Goal: Task Accomplishment & Management: Manage account settings

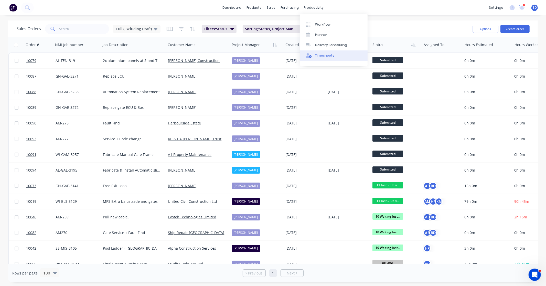
click at [328, 54] on div "Timesheets" at bounding box center [324, 55] width 19 height 5
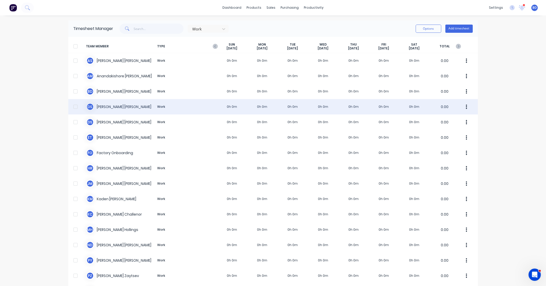
click at [122, 107] on div "D S [PERSON_NAME] Work 0h 0m 0h 0m 0h 0m 0h 0m 0h 0m 0h 0m 0h 0m 0.00" at bounding box center [272, 106] width 409 height 15
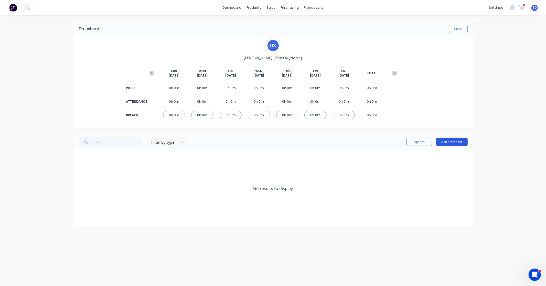
click at [462, 141] on button "Add timesheet" at bounding box center [451, 142] width 31 height 8
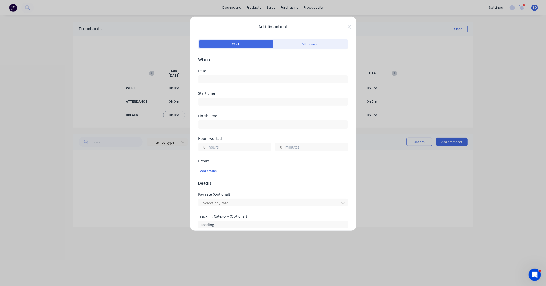
click at [251, 79] on input at bounding box center [273, 79] width 149 height 8
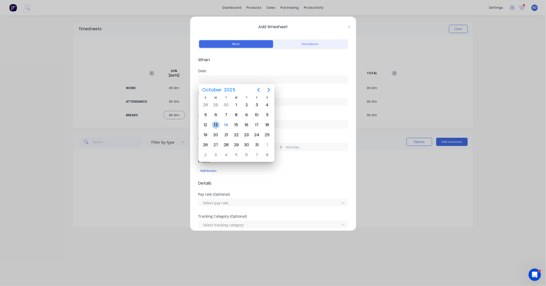
click at [217, 124] on div "13" at bounding box center [216, 125] width 8 height 8
type input "[DATE]"
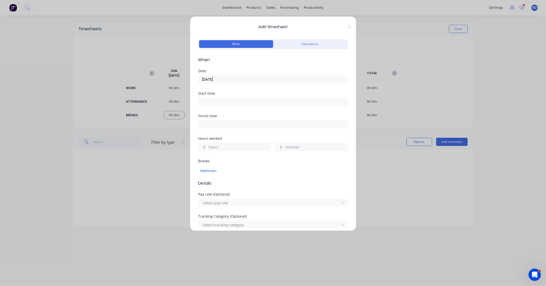
click at [213, 103] on input at bounding box center [273, 102] width 149 height 8
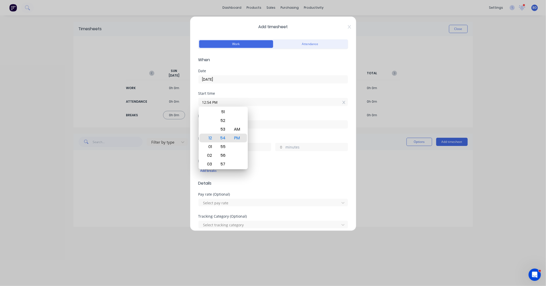
paste input "1:00 PM"
drag, startPoint x: 247, startPoint y: 102, endPoint x: 140, endPoint y: 102, distance: 107.4
click at [140, 102] on div "Add timesheet Work Attendance When Date [DATE] Start time 12:54 PM1:00 PM Finis…" at bounding box center [273, 143] width 546 height 286
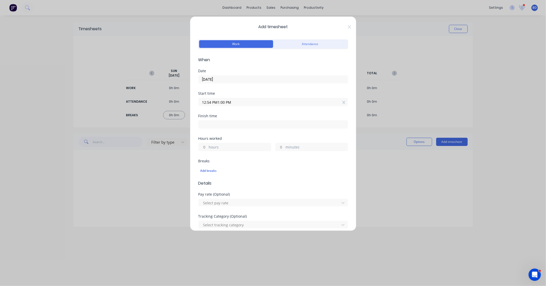
paste input
type input "01:00 PM"
click at [210, 124] on input at bounding box center [273, 124] width 149 height 8
type input "12:54 PM"
type input "23"
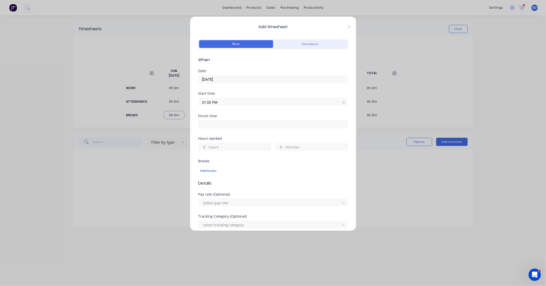
type input "54"
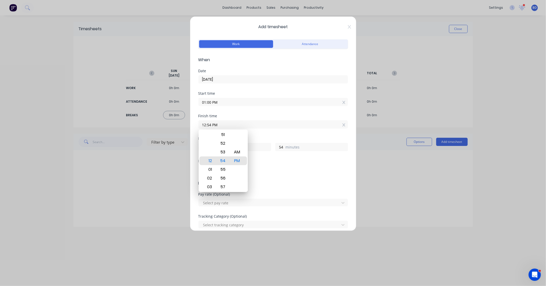
paste input "1:30 PM"
drag, startPoint x: 250, startPoint y: 124, endPoint x: 164, endPoint y: 125, distance: 86.0
click at [164, 125] on div "Add timesheet Work Attendance When Date [DATE] Start time 01:00 PM Finish time …" at bounding box center [273, 143] width 546 height 286
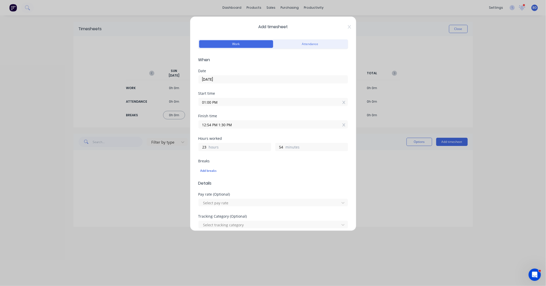
paste input
type input "01:30 PM"
type input "0"
type input "30"
click at [216, 133] on div "Finish time 01:30 PM" at bounding box center [272, 125] width 149 height 23
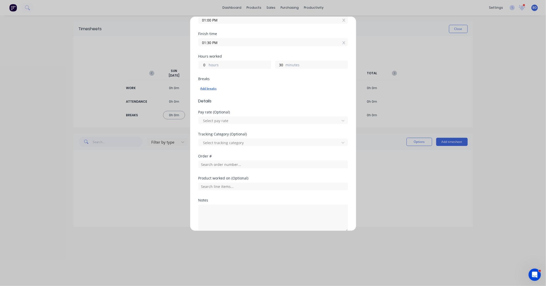
scroll to position [106, 0]
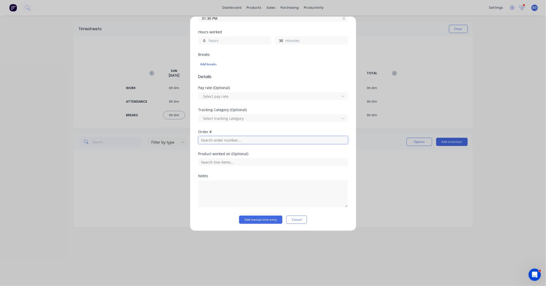
click at [223, 140] on input "text" at bounding box center [272, 140] width 149 height 8
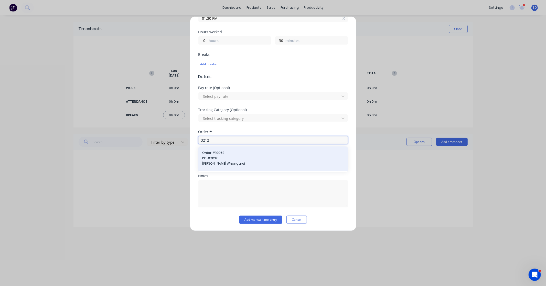
type input "3212"
click at [228, 156] on span "PO #: 3212" at bounding box center [272, 158] width 141 height 5
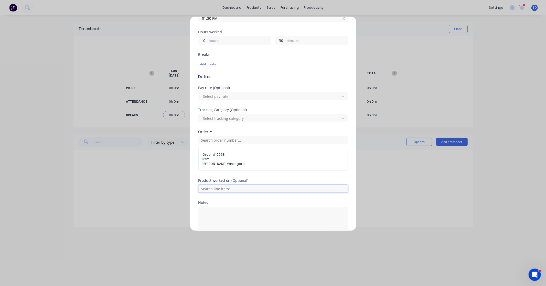
click at [223, 188] on input "text" at bounding box center [272, 189] width 149 height 8
click at [231, 173] on div "Labour Kit" at bounding box center [272, 175] width 149 height 13
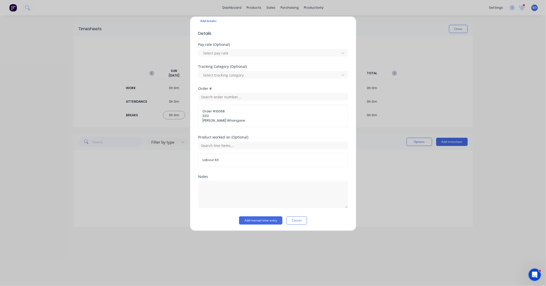
scroll to position [151, 0]
click at [269, 219] on button "Add manual time entry" at bounding box center [260, 219] width 43 height 8
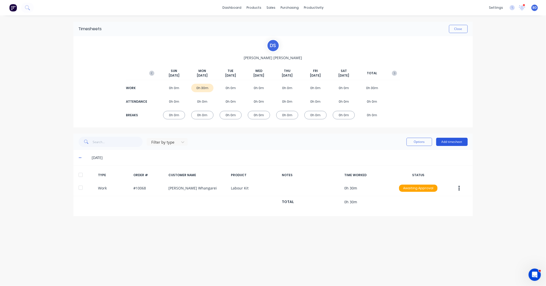
click at [453, 140] on button "Add timesheet" at bounding box center [451, 142] width 31 height 8
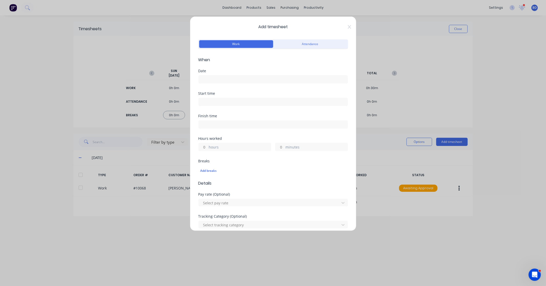
click at [211, 80] on input at bounding box center [273, 79] width 149 height 8
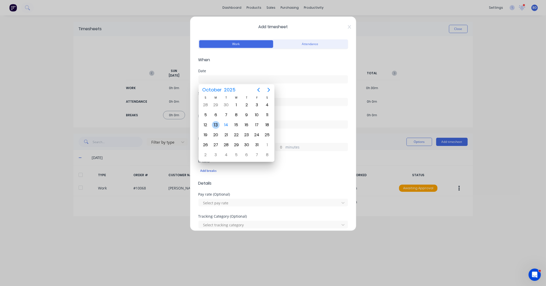
click at [216, 124] on div "13" at bounding box center [216, 125] width 8 height 8
type input "[DATE]"
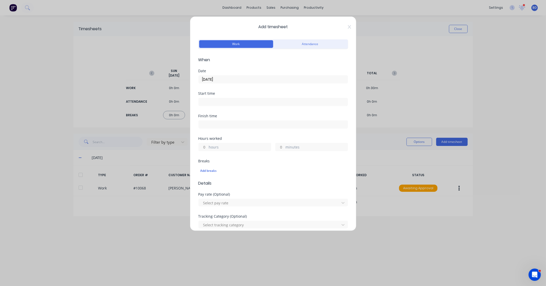
click at [211, 101] on input at bounding box center [273, 102] width 149 height 8
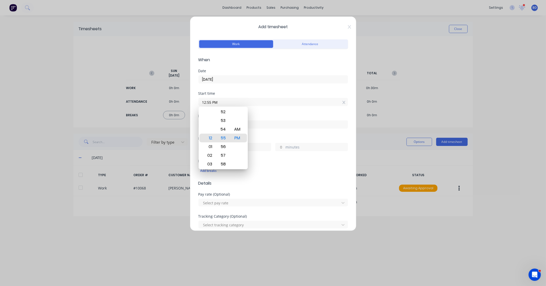
drag, startPoint x: 218, startPoint y: 102, endPoint x: 175, endPoint y: 101, distance: 42.7
click at [175, 101] on div "Add timesheet Work Attendance When Date [DATE] Start time 12:55 PM Finish time …" at bounding box center [273, 143] width 546 height 286
paste input ":30"
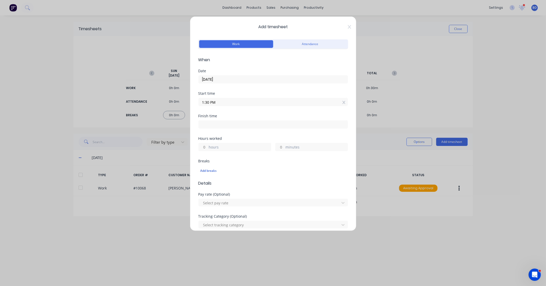
type input "01:30 PM"
click at [228, 127] on input at bounding box center [273, 124] width 149 height 8
type input "12:55 PM"
type input "23"
type input "25"
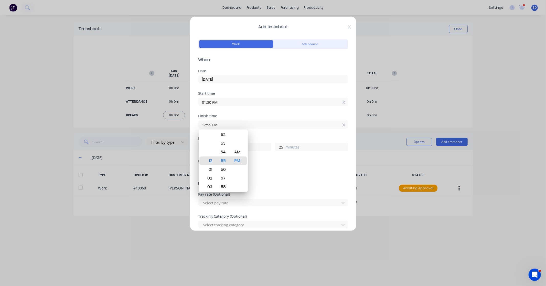
drag, startPoint x: 242, startPoint y: 126, endPoint x: 167, endPoint y: 127, distance: 75.2
click at [167, 127] on div "Add timesheet Work Attendance When Date [DATE] Start time 01:30 PM Finish time …" at bounding box center [273, 143] width 546 height 286
paste input "2:00"
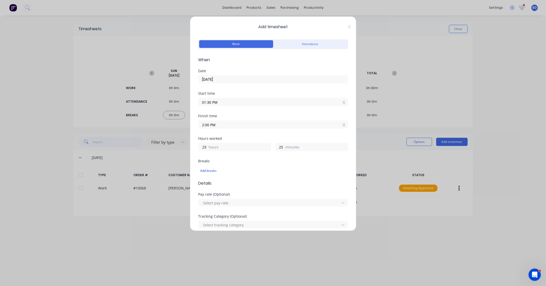
type input "02:00 PM"
type input "0"
type input "30"
click at [239, 177] on div "Breaks Add breaks" at bounding box center [272, 169] width 149 height 21
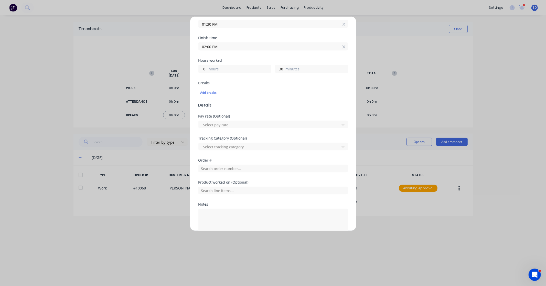
scroll to position [85, 0]
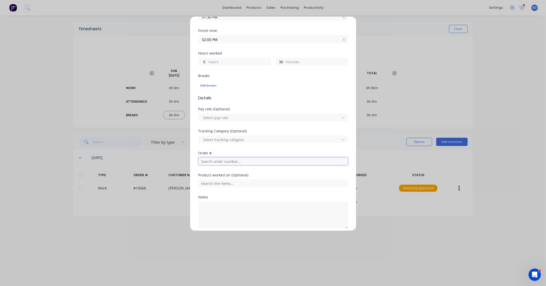
click at [231, 159] on input "text" at bounding box center [272, 161] width 149 height 8
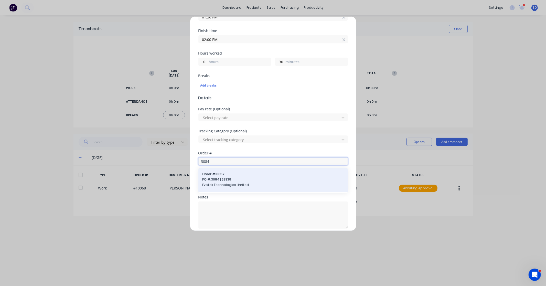
type input "3084"
click at [228, 178] on span "PO #: 3084 | 29339" at bounding box center [272, 179] width 141 height 5
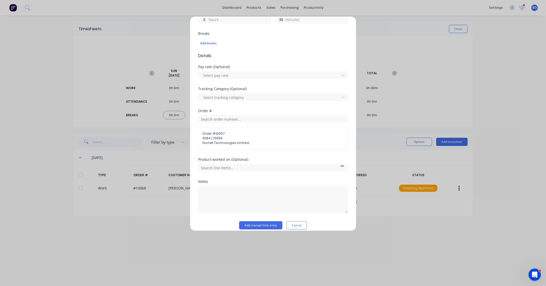
scroll to position [133, 0]
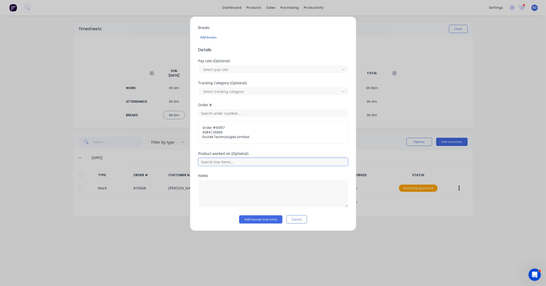
click at [229, 163] on input "text" at bounding box center [272, 162] width 149 height 8
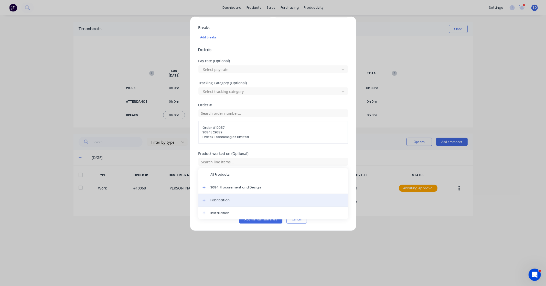
click at [227, 201] on span "Fabrication" at bounding box center [277, 200] width 133 height 5
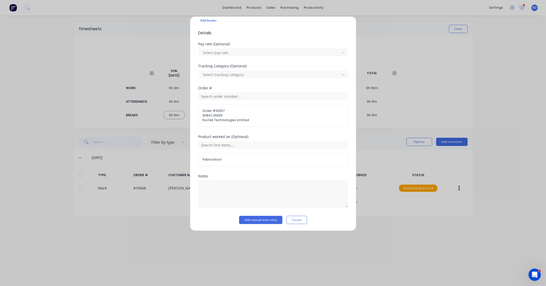
scroll to position [151, 0]
click at [264, 218] on button "Add manual time entry" at bounding box center [260, 219] width 43 height 8
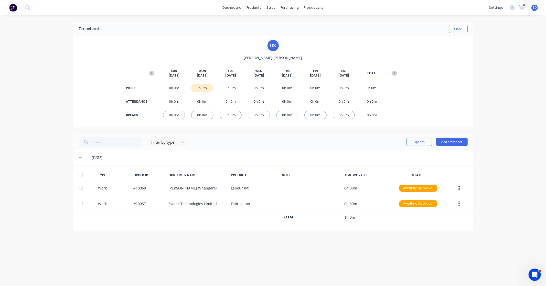
click at [80, 175] on div at bounding box center [80, 175] width 10 height 10
click at [421, 138] on button "Options" at bounding box center [419, 142] width 26 height 8
click at [415, 155] on div "Approve" at bounding box center [407, 154] width 39 height 7
click at [460, 27] on button "Close" at bounding box center [458, 29] width 19 height 8
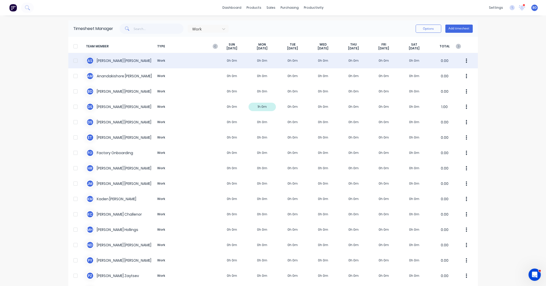
click at [113, 57] on div "A S [PERSON_NAME] Work 0h 0m 0h 0m 0h 0m 0h 0m 0h 0m 0h 0m 0h 0m 0.00" at bounding box center [272, 60] width 409 height 15
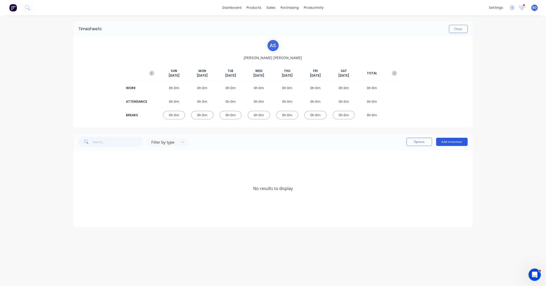
click at [454, 146] on button "Add timesheet" at bounding box center [451, 142] width 31 height 8
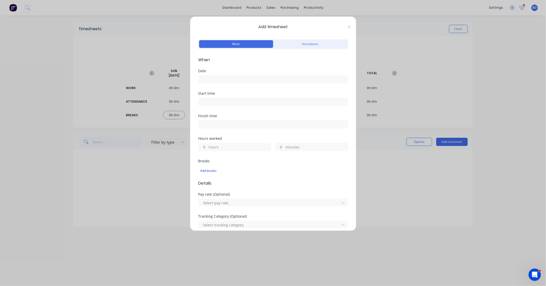
click at [231, 78] on input at bounding box center [273, 79] width 149 height 8
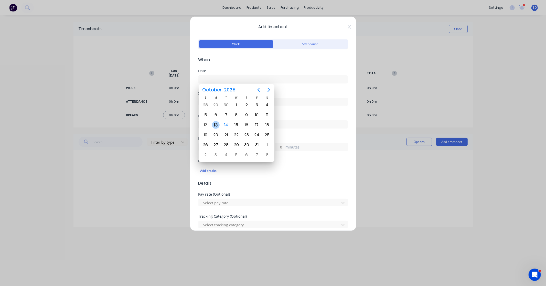
click at [214, 123] on div "13" at bounding box center [216, 125] width 8 height 8
type input "[DATE]"
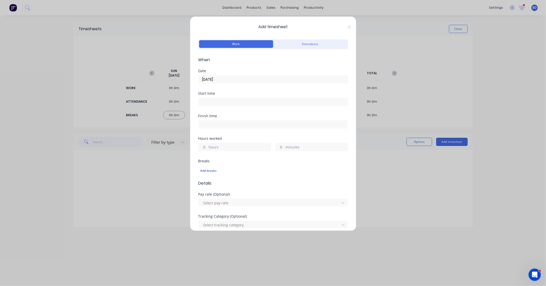
click at [216, 101] on input at bounding box center [273, 102] width 149 height 8
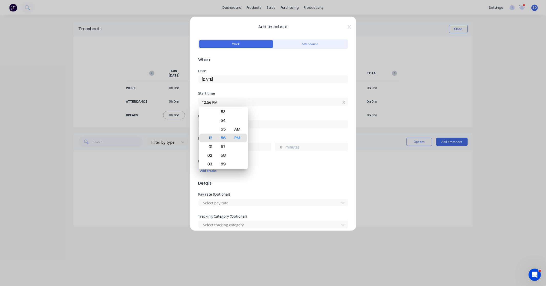
drag, startPoint x: 227, startPoint y: 100, endPoint x: 184, endPoint y: 103, distance: 43.1
click at [184, 103] on div "Add timesheet Work Attendance When Date [DATE] Start time 12:56 PM Finish time …" at bounding box center [273, 143] width 546 height 286
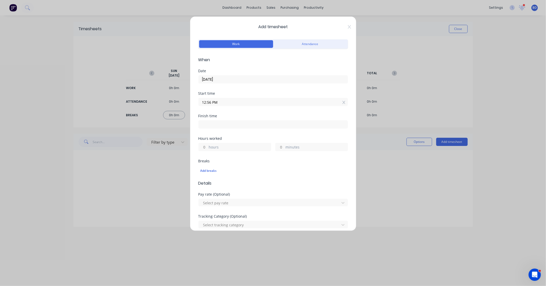
paste input "8:00 A"
drag, startPoint x: 218, startPoint y: 103, endPoint x: 224, endPoint y: 101, distance: 6.6
click at [218, 103] on input "08:00 AM" at bounding box center [273, 102] width 149 height 8
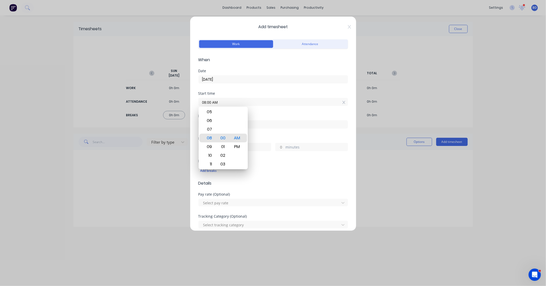
drag, startPoint x: 227, startPoint y: 101, endPoint x: 157, endPoint y: 104, distance: 69.9
click at [157, 103] on div "Add timesheet Work Attendance When Date [DATE] Start time 08:00 AM Finish time …" at bounding box center [273, 143] width 546 height 286
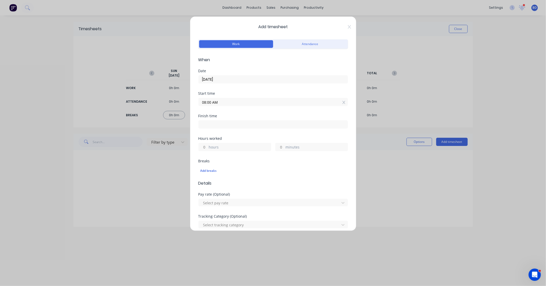
paste input "8:15"
type input "08:15 AM"
drag, startPoint x: 210, startPoint y: 125, endPoint x: 214, endPoint y: 126, distance: 3.9
click at [210, 125] on input at bounding box center [273, 124] width 149 height 8
type input "12:56 PM"
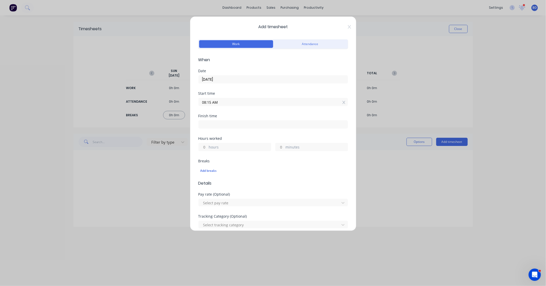
type input "4"
type input "41"
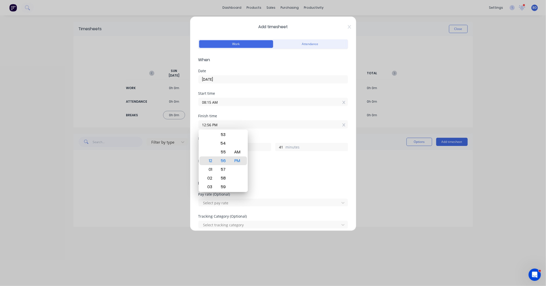
drag, startPoint x: 235, startPoint y: 126, endPoint x: 174, endPoint y: 122, distance: 61.3
click at [174, 122] on div "Add timesheet Work Attendance When Date [DATE] Start time 08:15 AM Finish time …" at bounding box center [273, 143] width 546 height 286
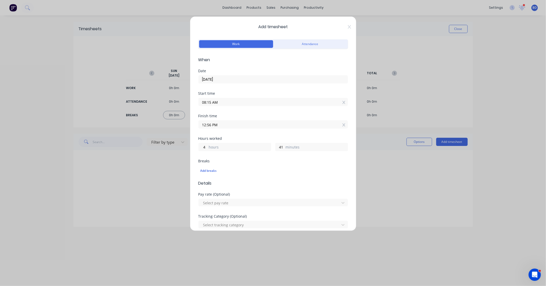
paste input "6:45"
type input "06:45 PM"
type input "10"
type input "30"
click at [234, 133] on div "Finish time 06:45 PM" at bounding box center [272, 125] width 149 height 23
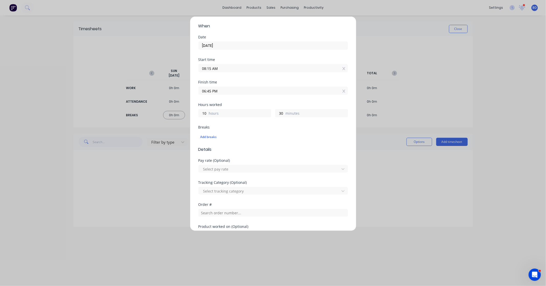
scroll to position [28, 0]
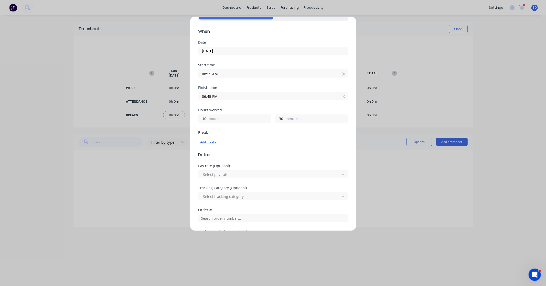
click at [209, 142] on div "Add breaks" at bounding box center [272, 142] width 145 height 7
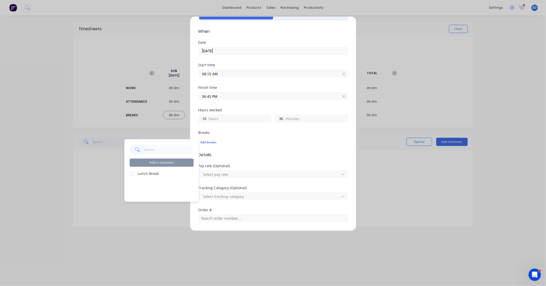
click at [132, 175] on div at bounding box center [132, 173] width 10 height 10
click at [164, 165] on button "Add to timesheet" at bounding box center [162, 162] width 64 height 8
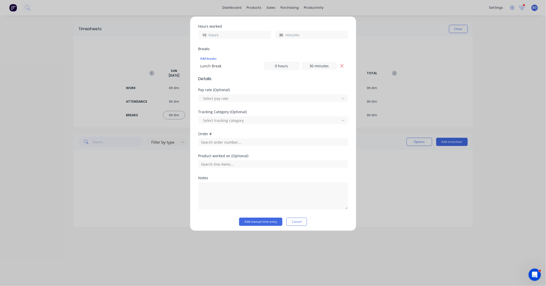
scroll to position [114, 0]
click at [219, 141] on input "text" at bounding box center [272, 140] width 149 height 8
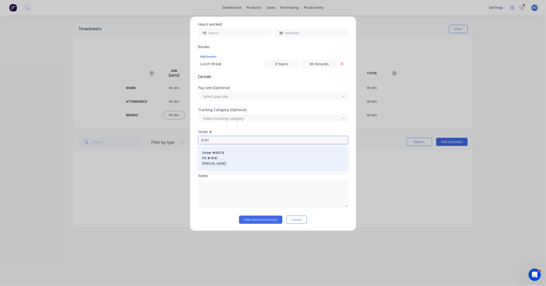
type input "3141"
click at [236, 157] on span "PO #: 3141" at bounding box center [272, 158] width 141 height 5
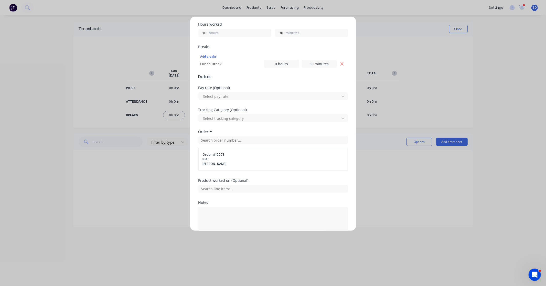
scroll to position [141, 0]
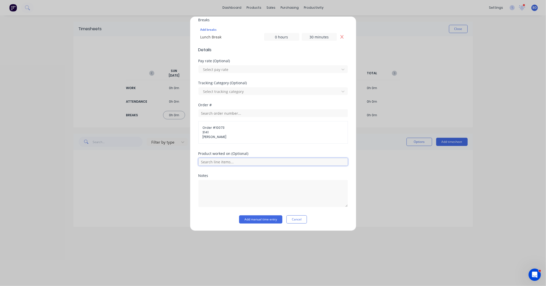
click at [236, 160] on input "text" at bounding box center [272, 162] width 149 height 8
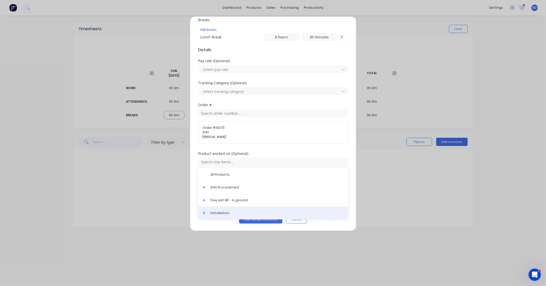
click at [231, 213] on span "Installation" at bounding box center [277, 213] width 133 height 5
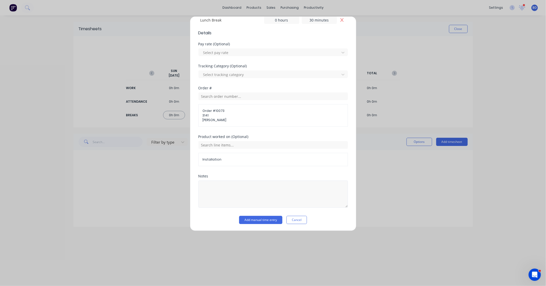
scroll to position [159, 0]
click at [257, 221] on button "Add manual time entry" at bounding box center [260, 219] width 43 height 8
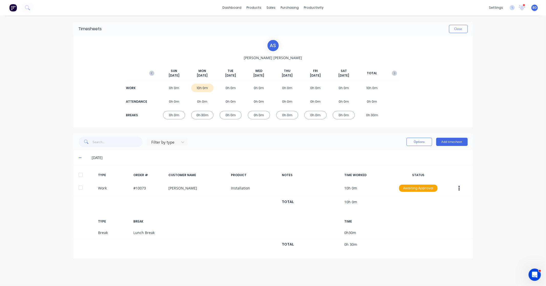
click at [80, 175] on div at bounding box center [80, 175] width 10 height 10
click at [453, 142] on button "Add timesheet" at bounding box center [451, 142] width 31 height 8
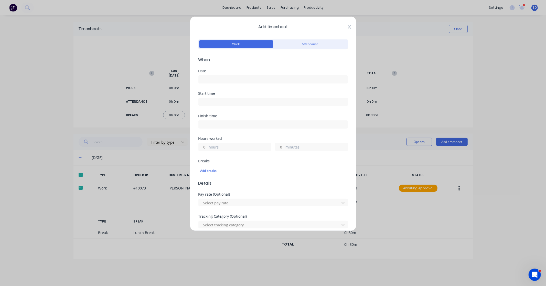
click at [347, 26] on icon at bounding box center [348, 27] width 3 height 4
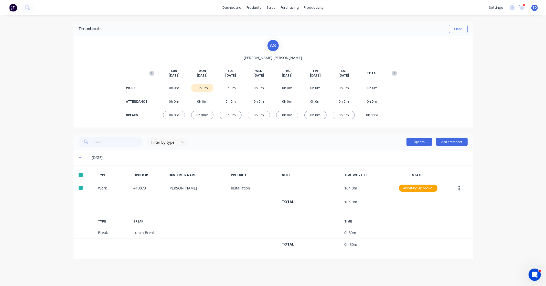
click at [424, 142] on button "Options" at bounding box center [419, 142] width 26 height 8
click at [404, 156] on div "Approve" at bounding box center [407, 154] width 39 height 7
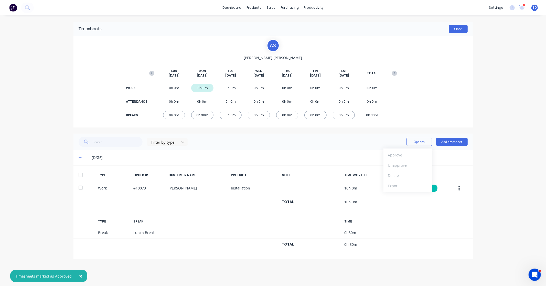
click at [464, 28] on button "Close" at bounding box center [458, 29] width 19 height 8
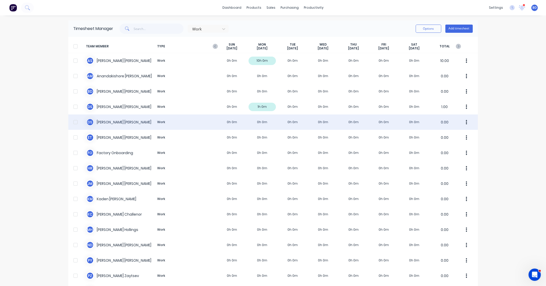
click at [111, 120] on div "[PERSON_NAME] Work 0h 0m 0h 0m 0h 0m 0h 0m 0h 0m 0h 0m 0h 0m 0.00" at bounding box center [272, 121] width 409 height 15
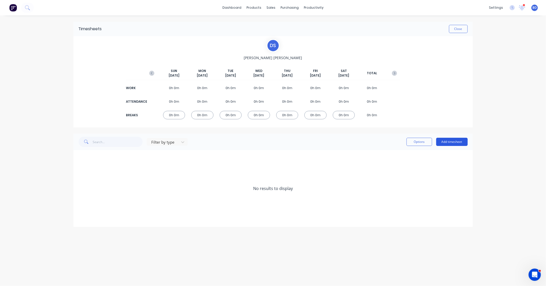
click at [457, 144] on button "Add timesheet" at bounding box center [451, 142] width 31 height 8
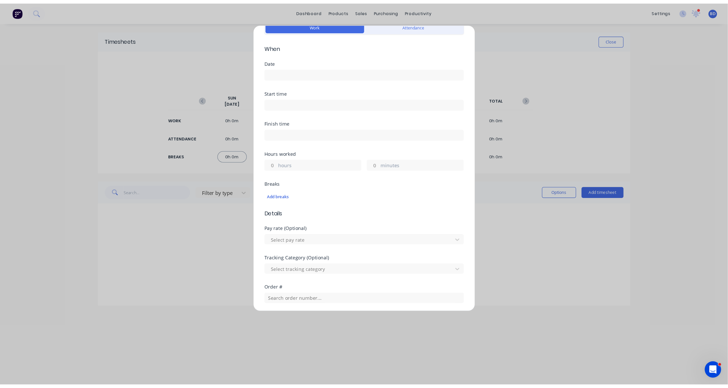
scroll to position [106, 0]
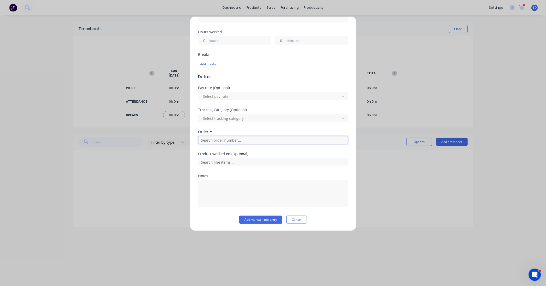
click at [219, 141] on input "text" at bounding box center [272, 140] width 149 height 8
type input "2"
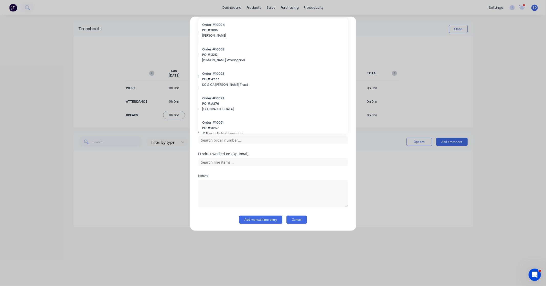
click at [300, 218] on button "Cancel" at bounding box center [296, 219] width 20 height 8
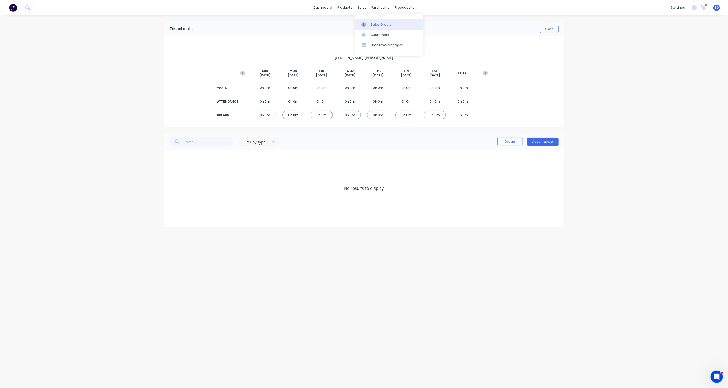
click at [369, 24] on link "Sales Orders" at bounding box center [389, 24] width 68 height 10
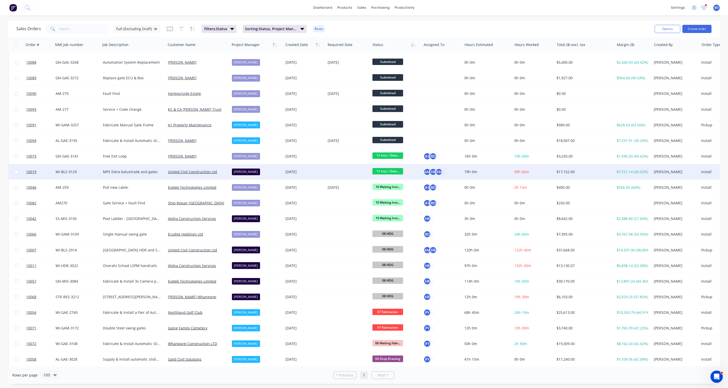
scroll to position [85, 0]
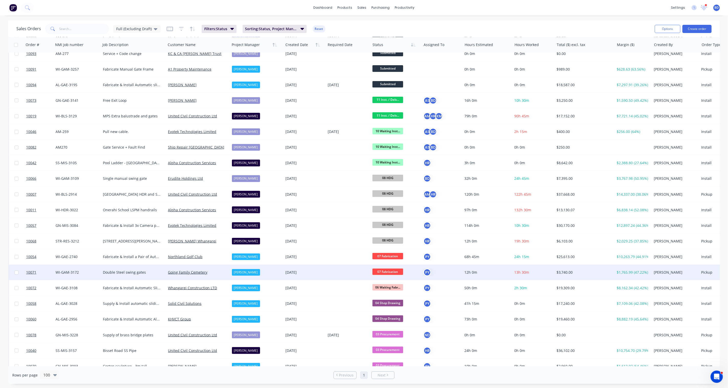
click at [393, 273] on span "07 Fabrication" at bounding box center [387, 272] width 31 height 6
click at [394, 353] on button "08 HDG" at bounding box center [398, 353] width 52 height 9
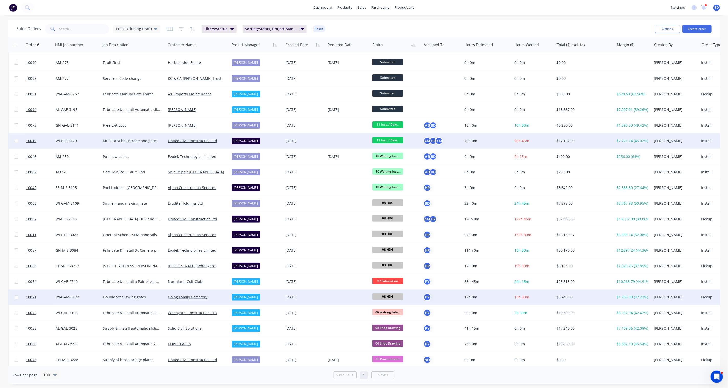
scroll to position [114, 0]
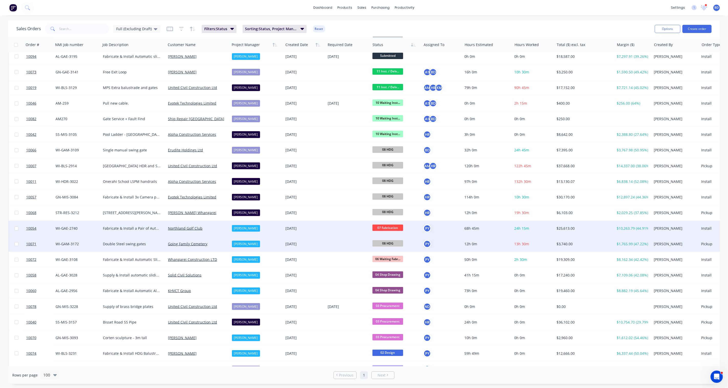
click at [392, 226] on span "07 Fabrication" at bounding box center [387, 228] width 31 height 6
click at [389, 307] on button "08 HDG" at bounding box center [398, 309] width 52 height 9
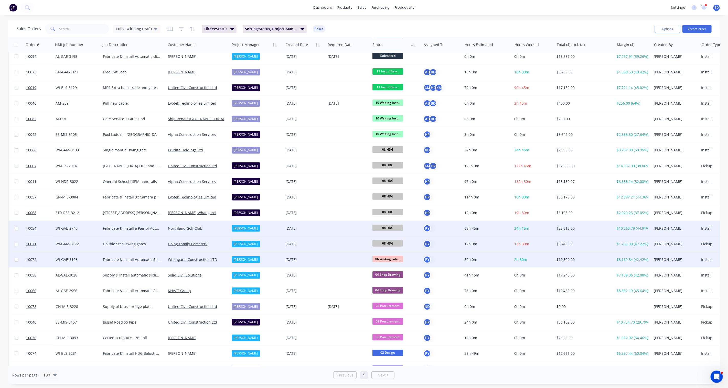
click at [387, 260] on span "06 Waiting Fabr..." at bounding box center [387, 259] width 31 height 6
click at [389, 328] on button "07 Fabrication" at bounding box center [398, 331] width 52 height 9
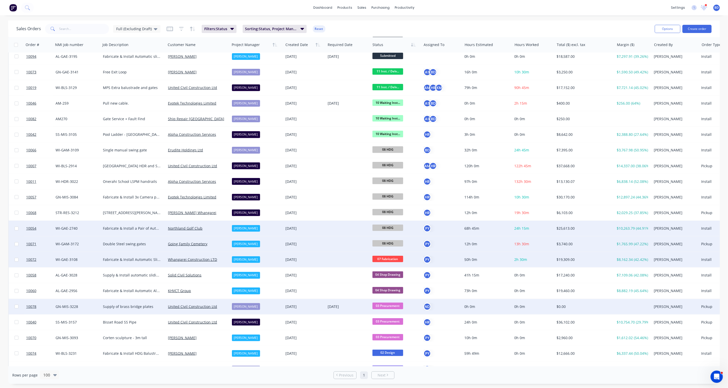
scroll to position [0, 0]
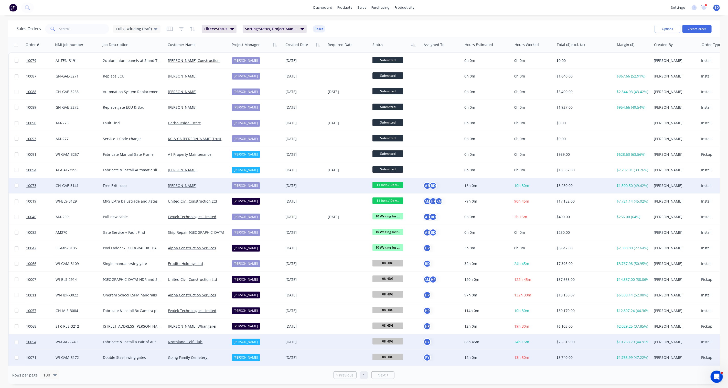
click at [385, 184] on span "11 Inst. / Delv..." at bounding box center [387, 185] width 31 height 6
click at [390, 258] on span "12 Completed" at bounding box center [386, 258] width 24 height 5
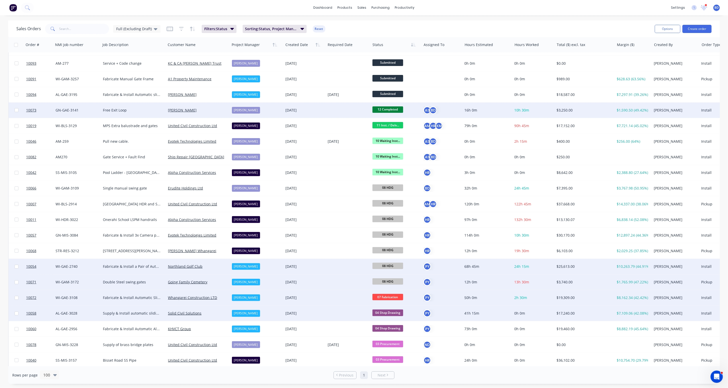
scroll to position [0, 0]
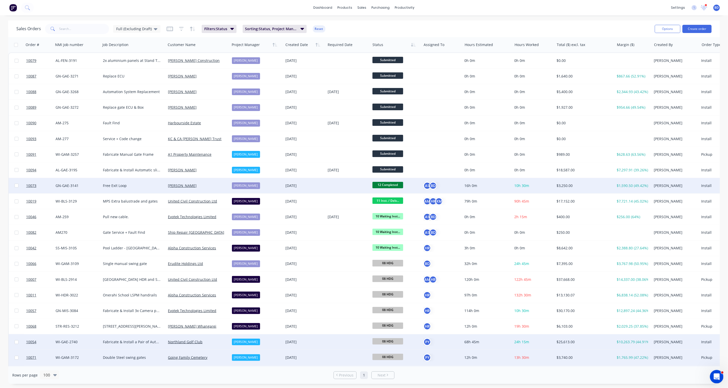
click at [716, 376] on icon "Open Intercom Messenger" at bounding box center [715, 376] width 8 height 8
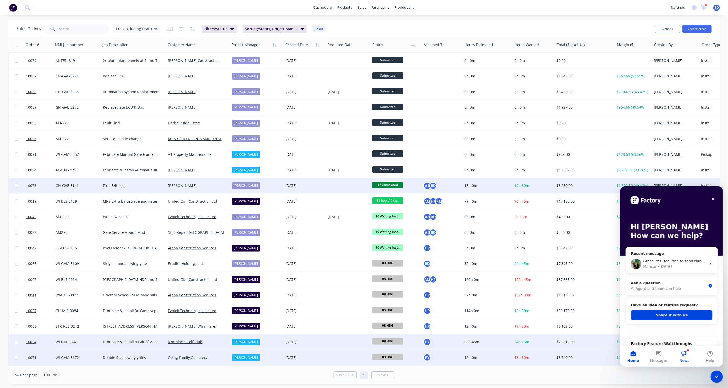
click at [684, 355] on button "News" at bounding box center [684, 356] width 26 height 20
click at [685, 355] on button "News" at bounding box center [684, 356] width 26 height 20
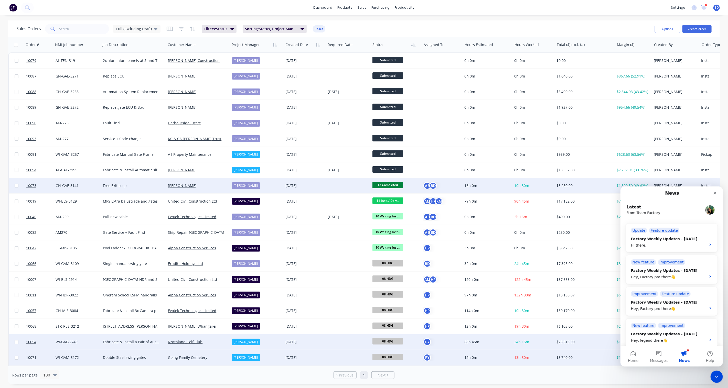
scroll to position [114, 0]
click at [638, 228] on div "Update" at bounding box center [638, 230] width 16 height 6
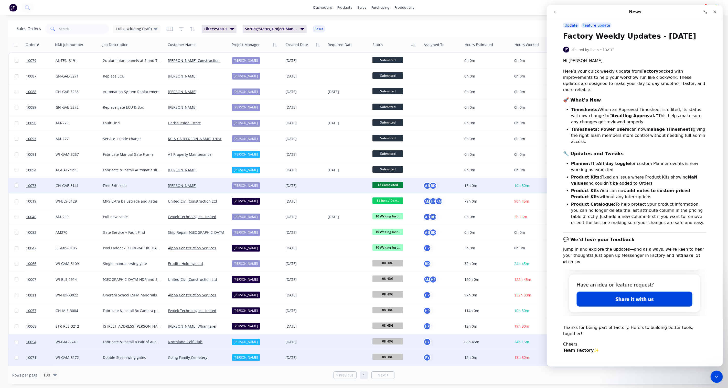
scroll to position [0, 0]
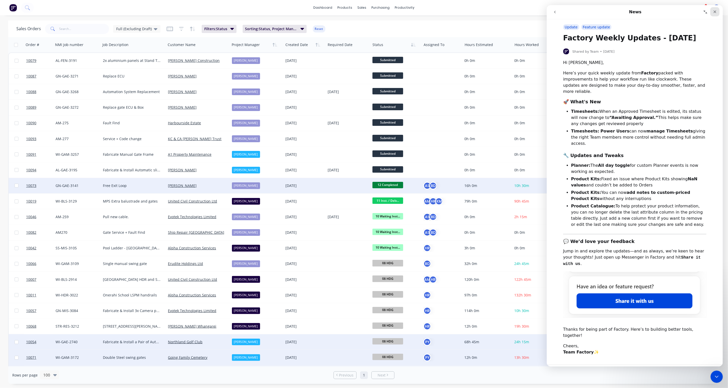
click at [716, 13] on icon "Close" at bounding box center [714, 12] width 4 height 4
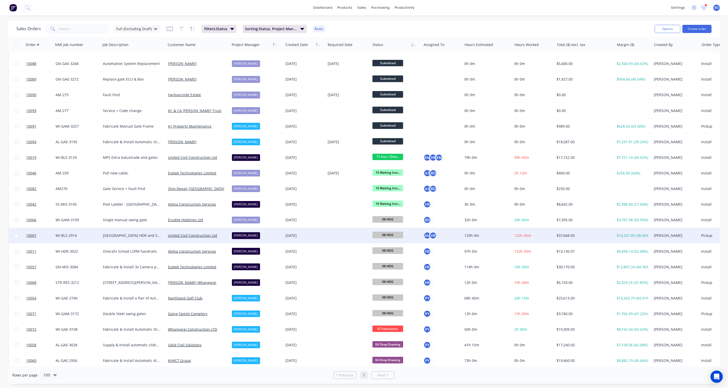
scroll to position [28, 0]
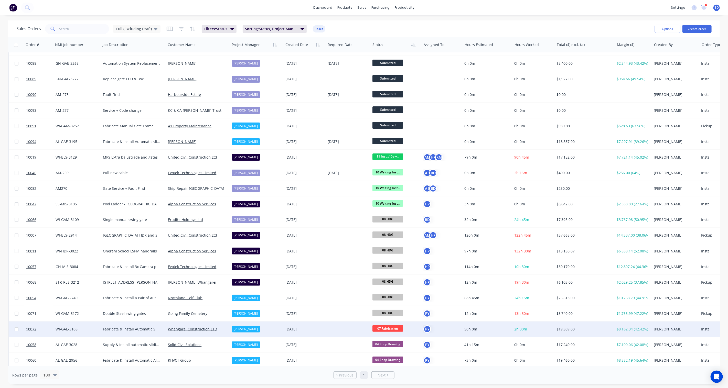
click at [432, 328] on div "PY" at bounding box center [440, 329] width 35 height 8
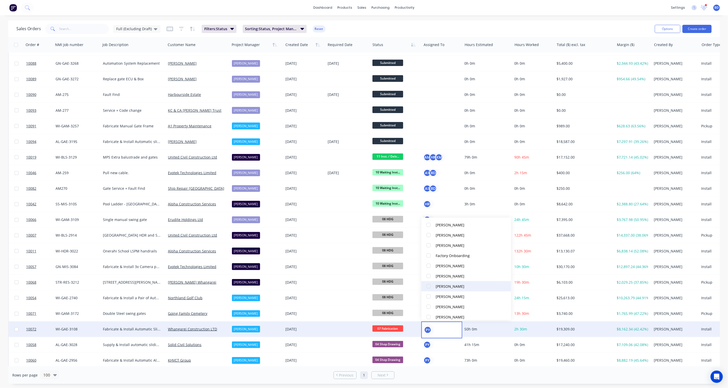
scroll to position [85, 0]
click at [430, 277] on div at bounding box center [428, 278] width 10 height 10
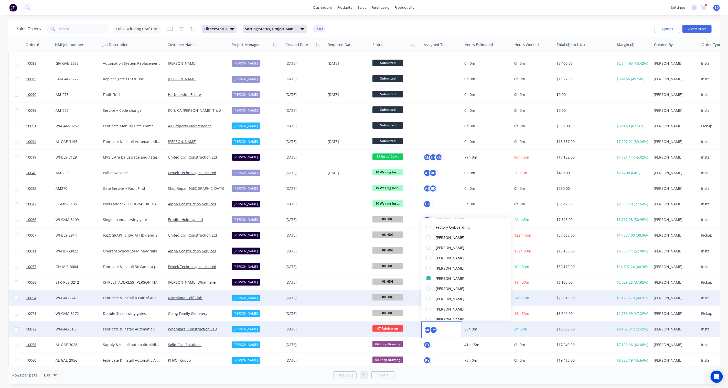
click at [416, 298] on div "08 HDG" at bounding box center [394, 298] width 45 height 8
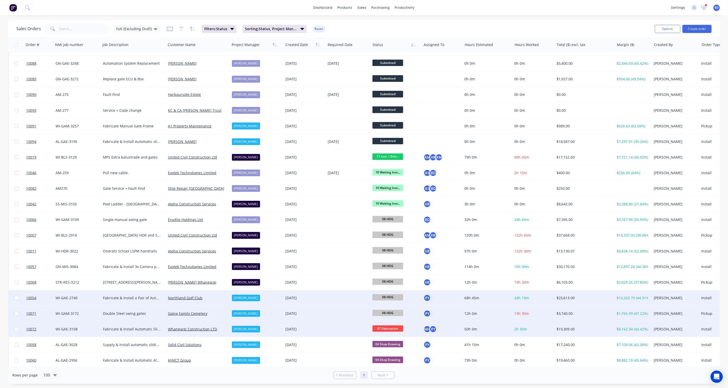
click at [439, 314] on div "PY" at bounding box center [440, 314] width 35 height 8
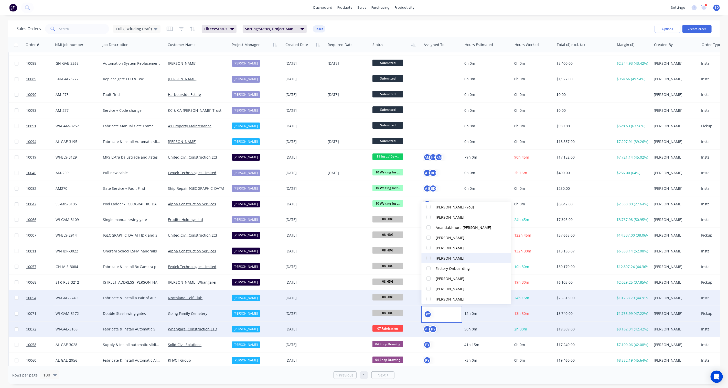
scroll to position [57, 0]
click at [446, 291] on div "Matt Hollings" at bounding box center [450, 291] width 29 height 5
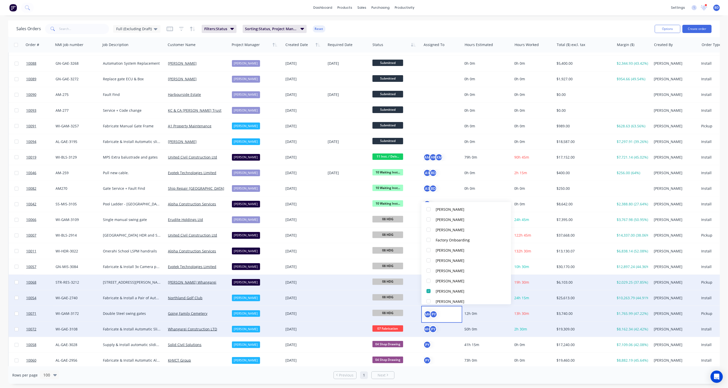
click at [414, 287] on div "08 HDG" at bounding box center [395, 282] width 51 height 15
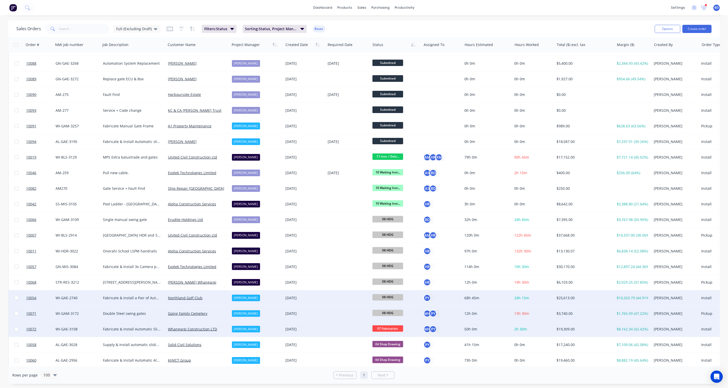
click at [436, 298] on div "PY" at bounding box center [440, 298] width 35 height 8
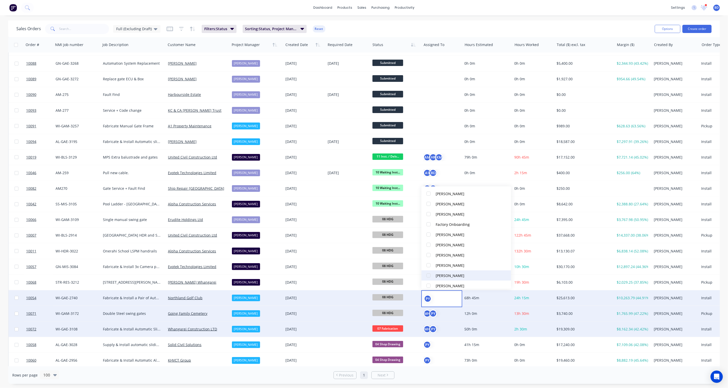
click at [451, 275] on div "Matt Hollings" at bounding box center [450, 275] width 29 height 5
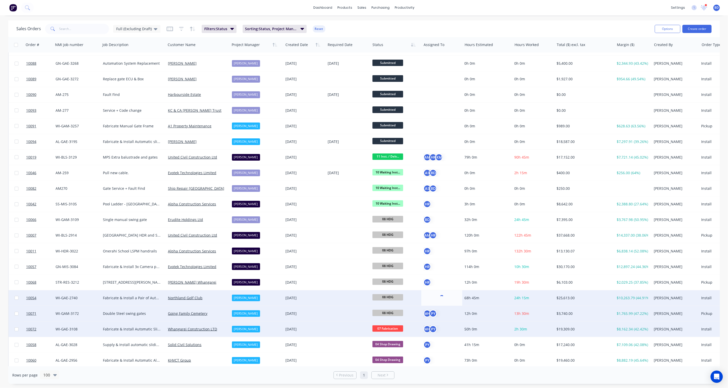
click at [495, 3] on div "dashboard products sales purchasing productivity dashboard products Product Cat…" at bounding box center [364, 7] width 728 height 15
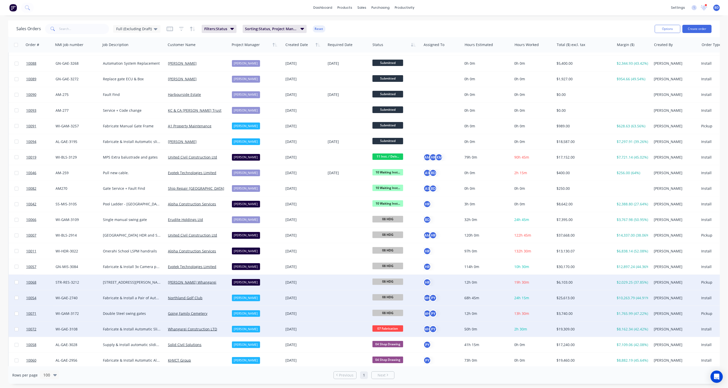
click at [445, 283] on div "HR" at bounding box center [440, 283] width 35 height 8
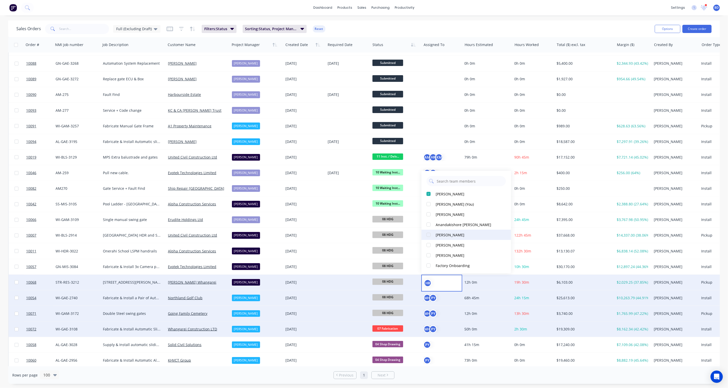
click at [457, 236] on div "Darrin Sangster" at bounding box center [450, 234] width 29 height 5
click at [490, 3] on div "dashboard products sales purchasing productivity dashboard products Product Cat…" at bounding box center [364, 7] width 728 height 15
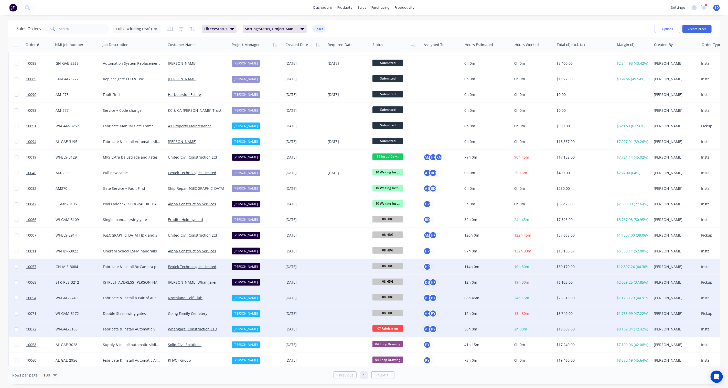
click at [434, 264] on div "HR" at bounding box center [440, 267] width 35 height 8
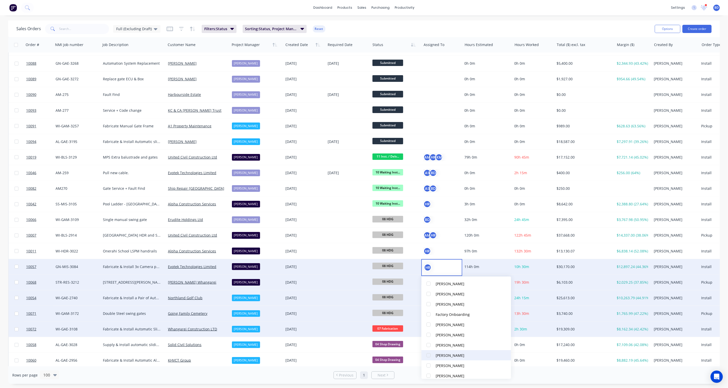
click at [449, 354] on div "Matt Hollings" at bounding box center [450, 355] width 29 height 5
click at [507, 18] on div "dashboard products sales purchasing productivity dashboard products Product Cat…" at bounding box center [364, 194] width 728 height 388
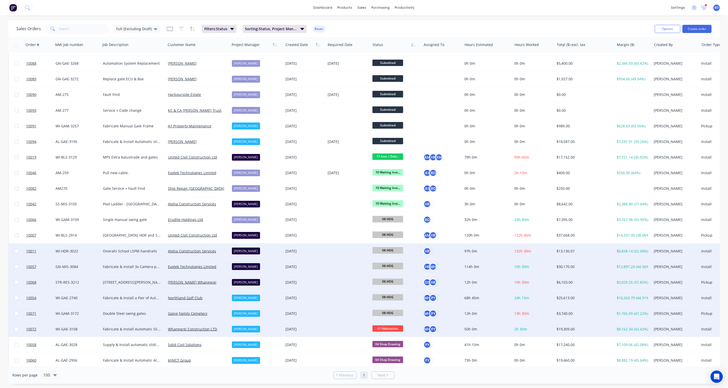
click at [433, 251] on div "HR" at bounding box center [440, 251] width 35 height 8
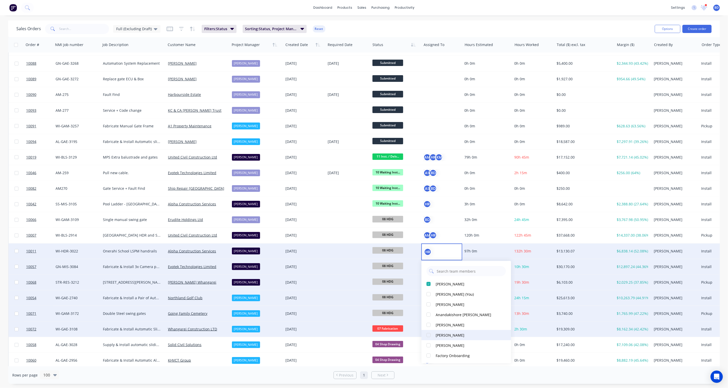
click at [447, 334] on div "Duncan Sneddon" at bounding box center [450, 335] width 29 height 5
click at [446, 313] on div "Anandakishore Marothi" at bounding box center [464, 314] width 56 height 5
click at [471, 7] on div "dashboard products sales purchasing productivity dashboard products Product Cat…" at bounding box center [364, 7] width 728 height 15
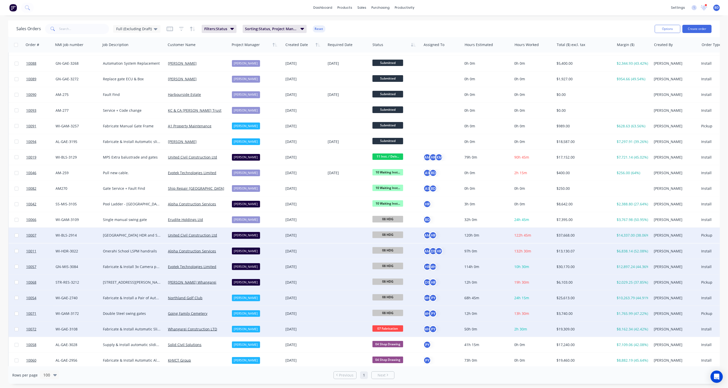
click at [446, 235] on div "AM HR" at bounding box center [440, 236] width 35 height 8
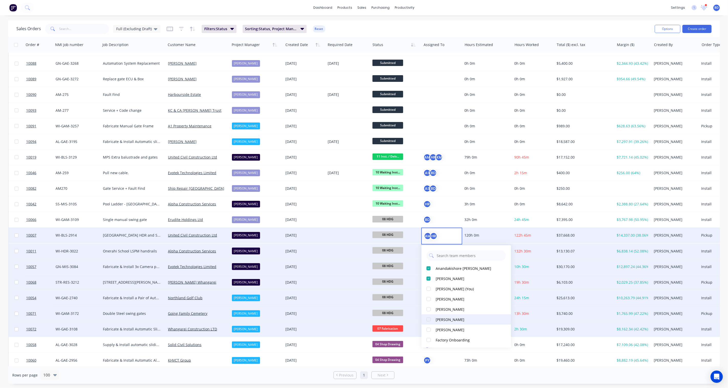
click at [449, 319] on div "Duncan Sneddon" at bounding box center [450, 319] width 29 height 5
click at [449, 309] on div "Darrin Sangster" at bounding box center [450, 308] width 29 height 5
click at [447, 1] on div "dashboard products sales purchasing productivity dashboard products Product Cat…" at bounding box center [364, 7] width 728 height 15
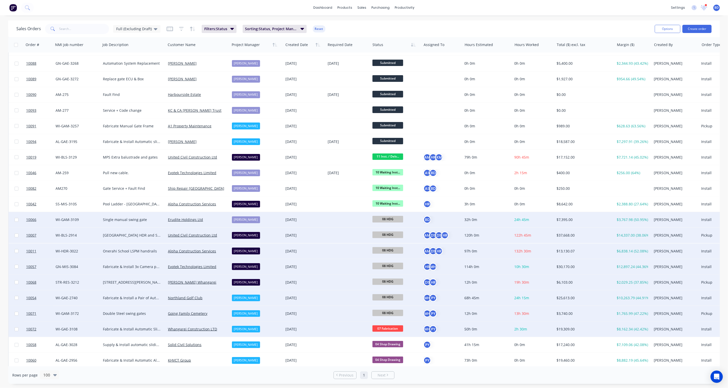
click at [433, 219] on div "BD" at bounding box center [440, 220] width 35 height 8
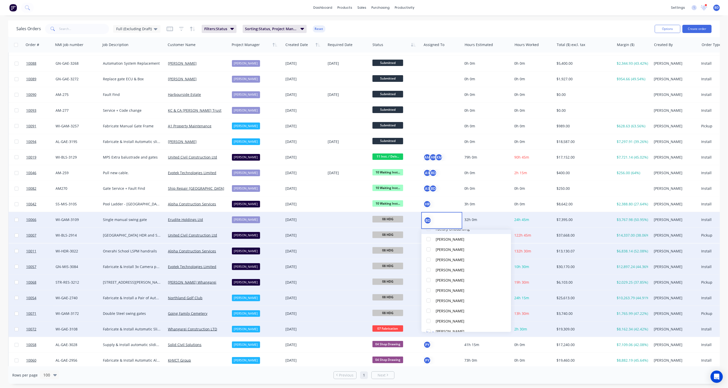
scroll to position [105, 0]
click at [447, 300] on div "Renuka Prasad" at bounding box center [450, 301] width 29 height 5
click at [446, 281] on div "Darrin Sangster" at bounding box center [450, 283] width 29 height 5
click at [480, 6] on div "dashboard products sales purchasing productivity dashboard products Product Cat…" at bounding box center [364, 7] width 728 height 15
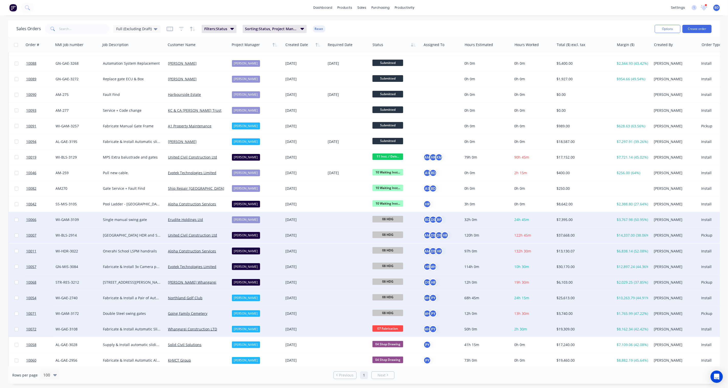
click at [471, 7] on div "dashboard products sales purchasing productivity dashboard products Product Cat…" at bounding box center [364, 7] width 728 height 15
